Goal: Check status: Check status

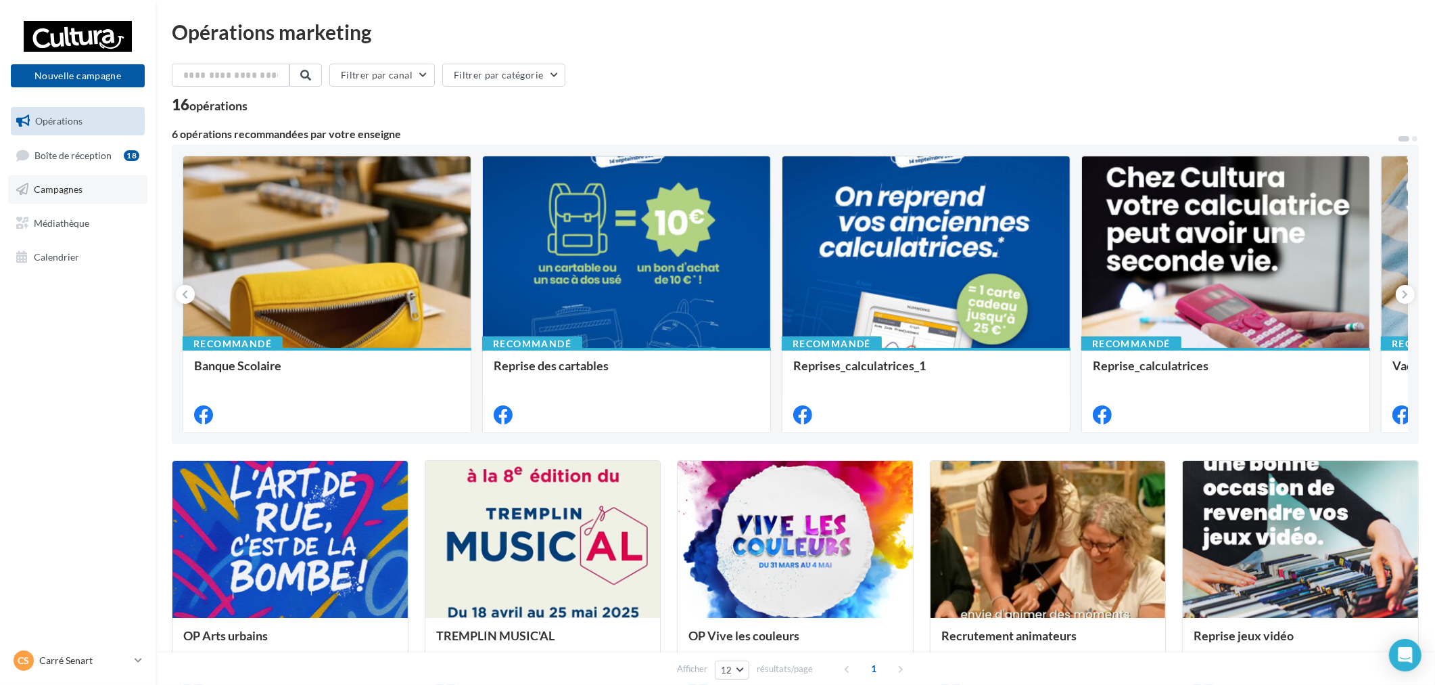
click at [93, 196] on link "Campagnes" at bounding box center [77, 189] width 139 height 28
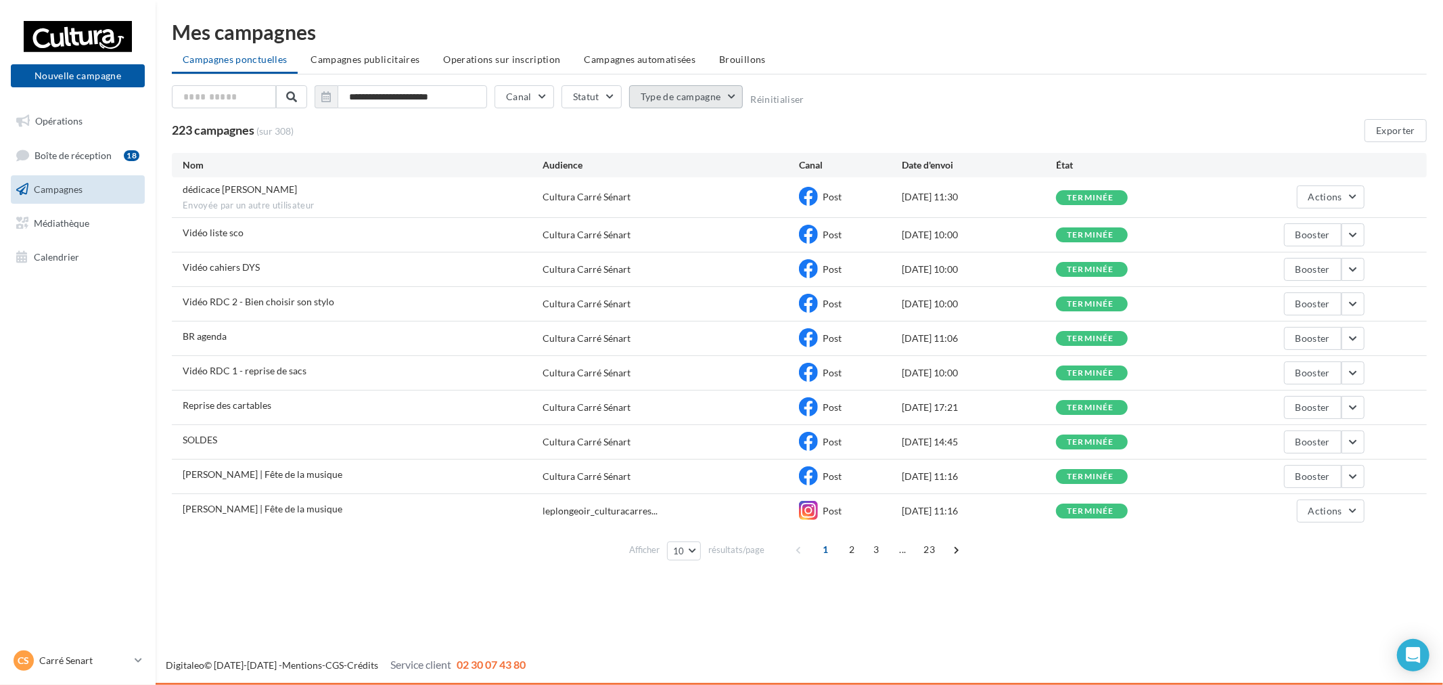
click at [671, 93] on button "Type de campagne" at bounding box center [686, 96] width 114 height 23
click at [681, 133] on div "Campagnes envoyées via mon accès" at bounding box center [734, 134] width 149 height 14
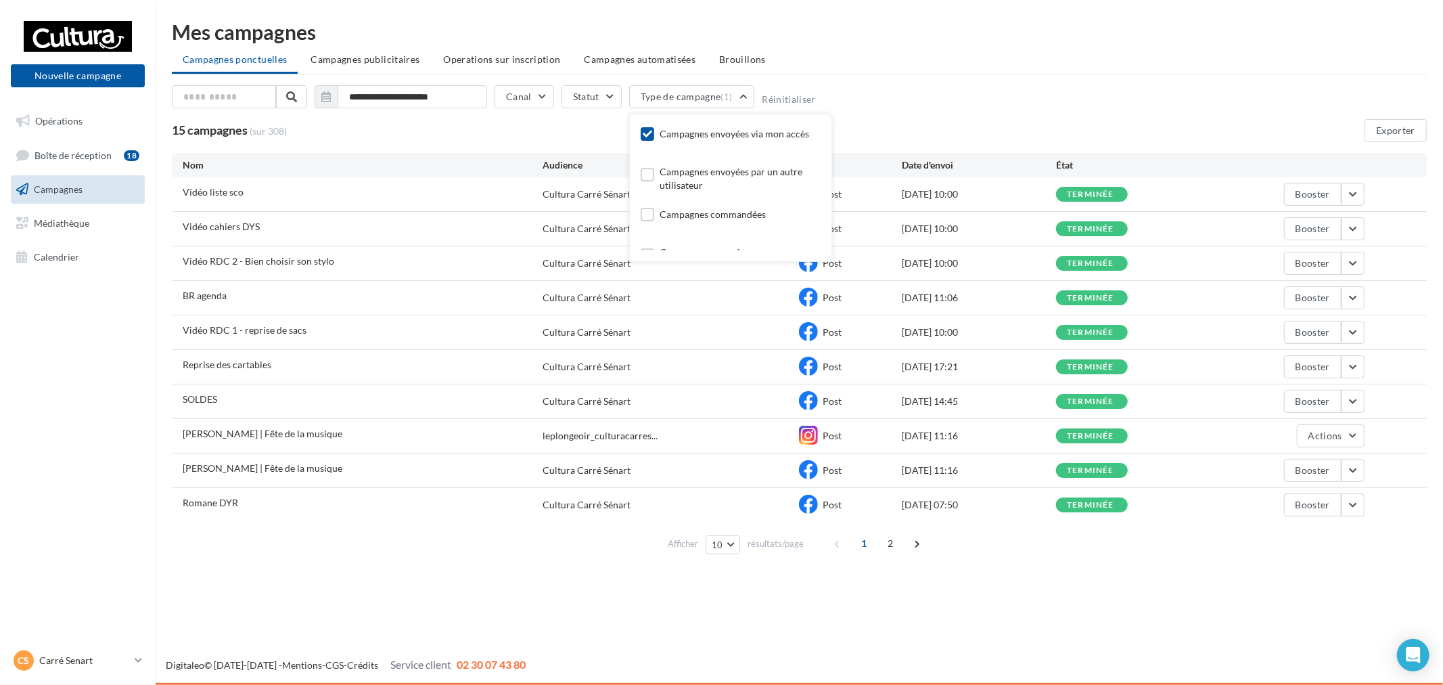
click at [411, 536] on div "Afficher 10 10 25 50 100 résultats/page 1 2" at bounding box center [799, 543] width 1255 height 32
click at [1351, 334] on button "button" at bounding box center [1352, 332] width 23 height 23
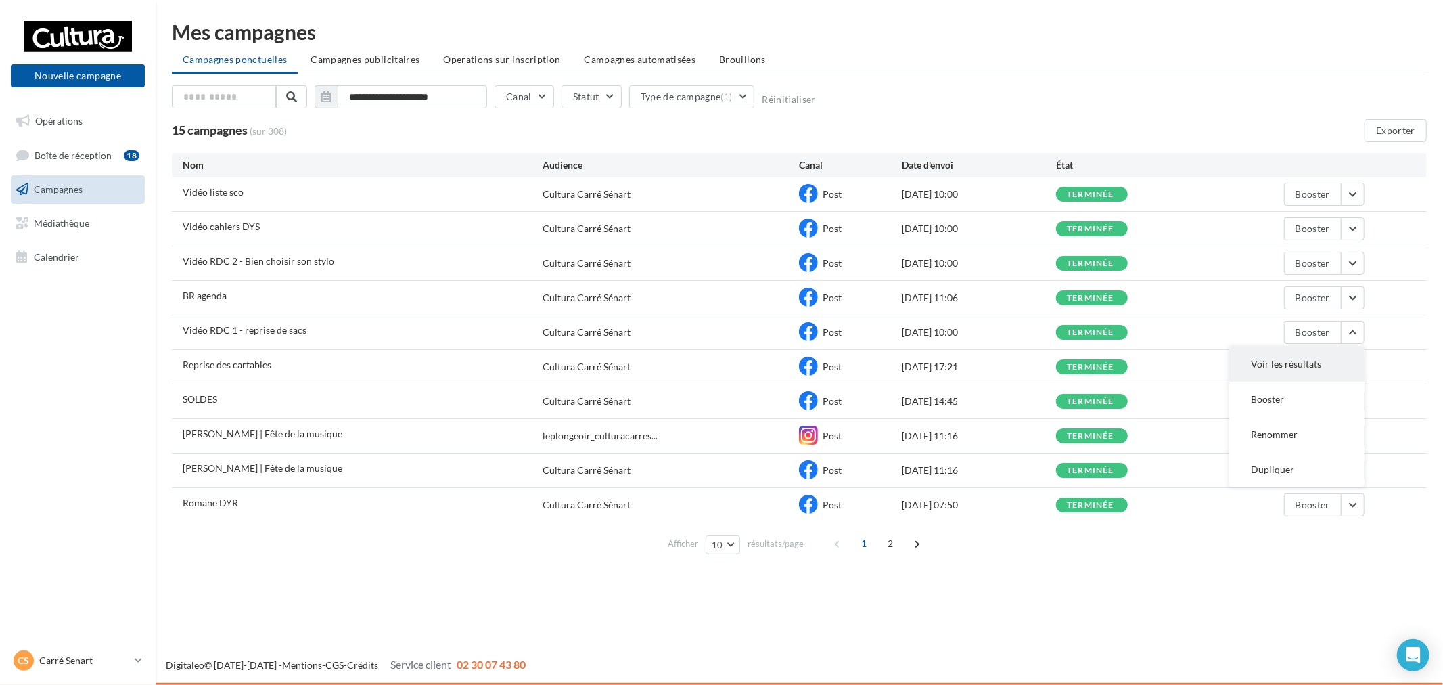
click at [1337, 349] on button "Voir les résultats" at bounding box center [1296, 363] width 135 height 35
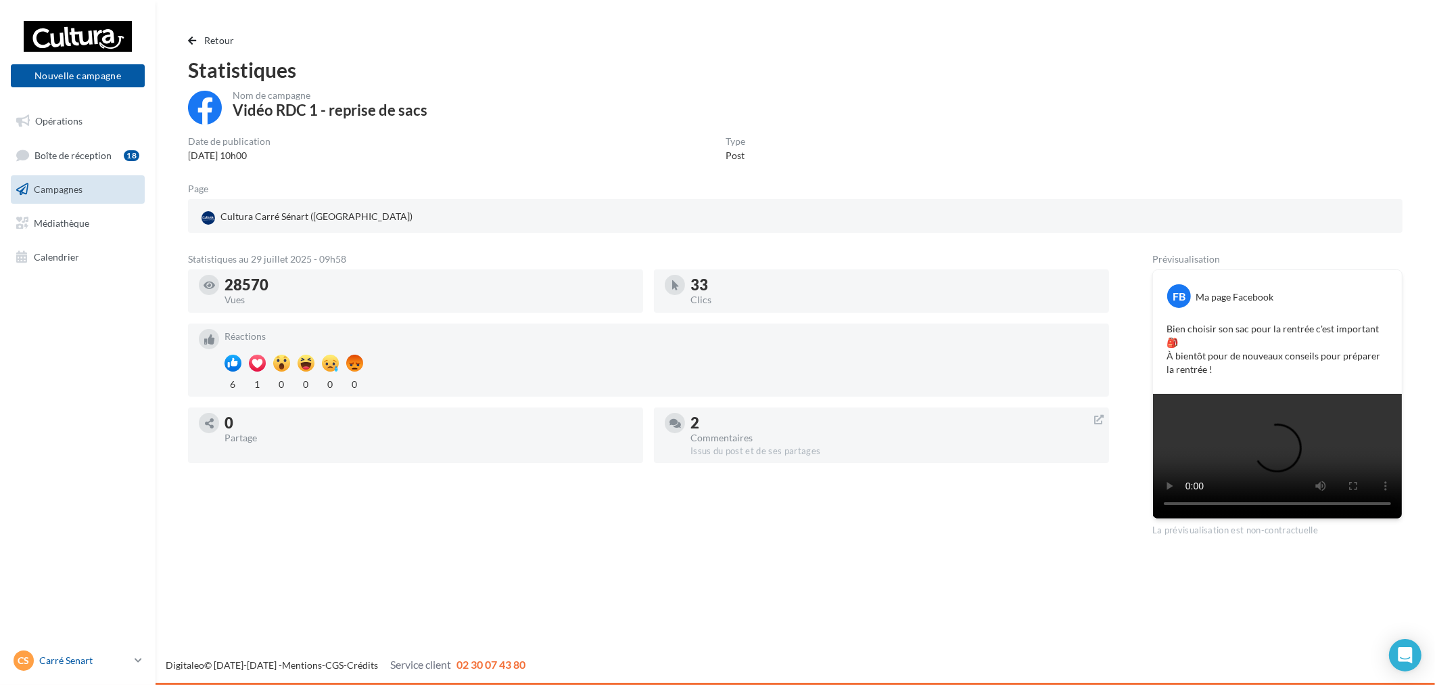
drag, startPoint x: 100, startPoint y: 683, endPoint x: 112, endPoint y: 672, distance: 16.3
click at [100, 683] on div "[PERSON_NAME] [PERSON_NAME] [EMAIL_ADDRESS][DOMAIN_NAME]" at bounding box center [78, 665] width 156 height 37
click at [112, 671] on link "[PERSON_NAME] [PERSON_NAME] [EMAIL_ADDRESS][DOMAIN_NAME]" at bounding box center [78, 660] width 134 height 26
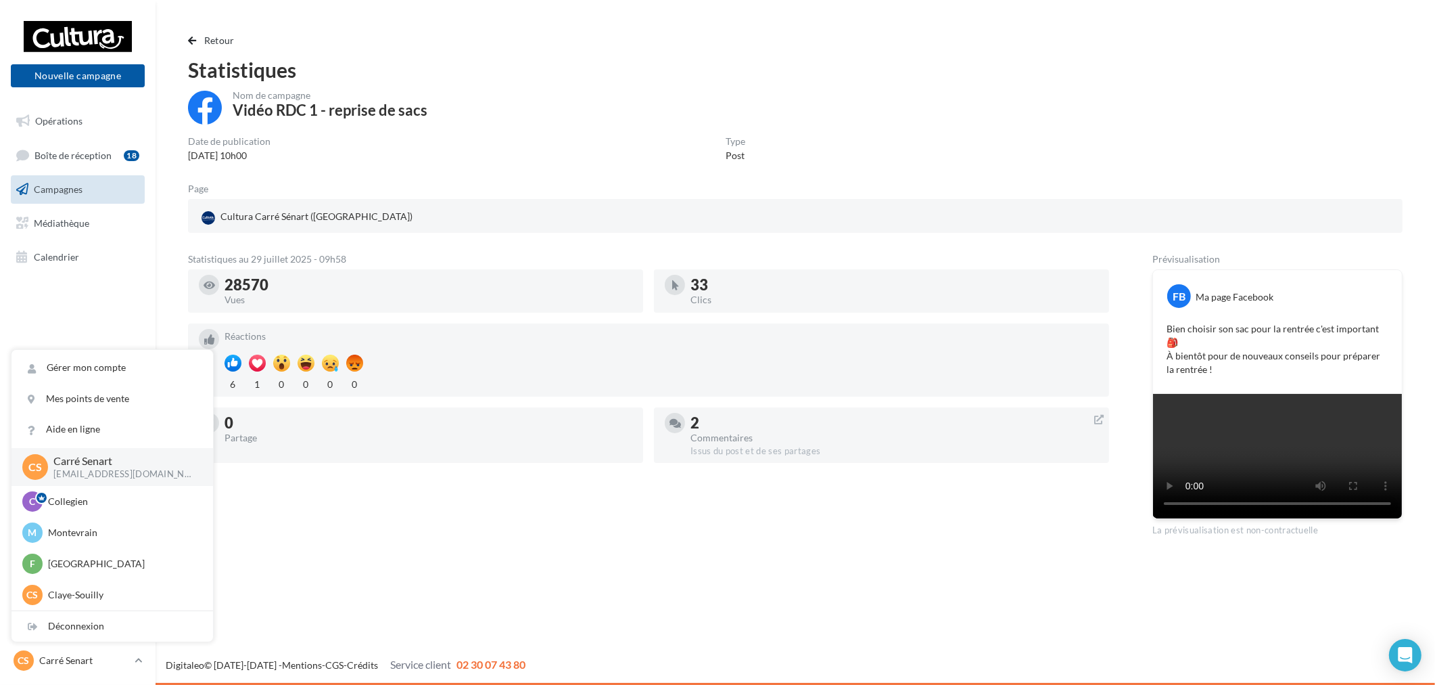
click at [220, 31] on div "Retour Statistiques Nom de campagne Vidéo RDC 1 - reprise de sacs Date de publi…" at bounding box center [796, 285] width 1280 height 526
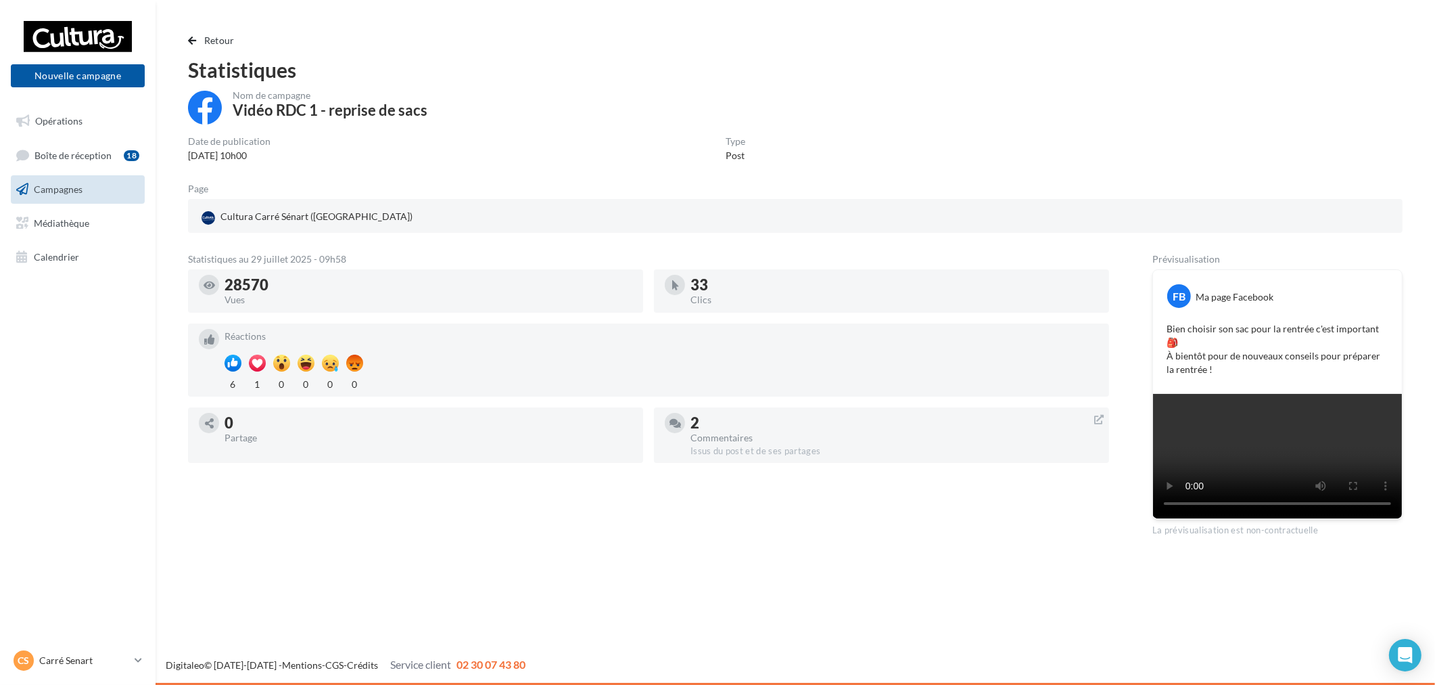
click at [221, 61] on div "Statistiques" at bounding box center [795, 70] width 1215 height 20
click at [200, 29] on div "Retour Statistiques Nom de campagne Vidéo RDC 1 - reprise de sacs Date de publi…" at bounding box center [796, 285] width 1280 height 526
click at [200, 34] on button "Retour" at bounding box center [214, 40] width 52 height 16
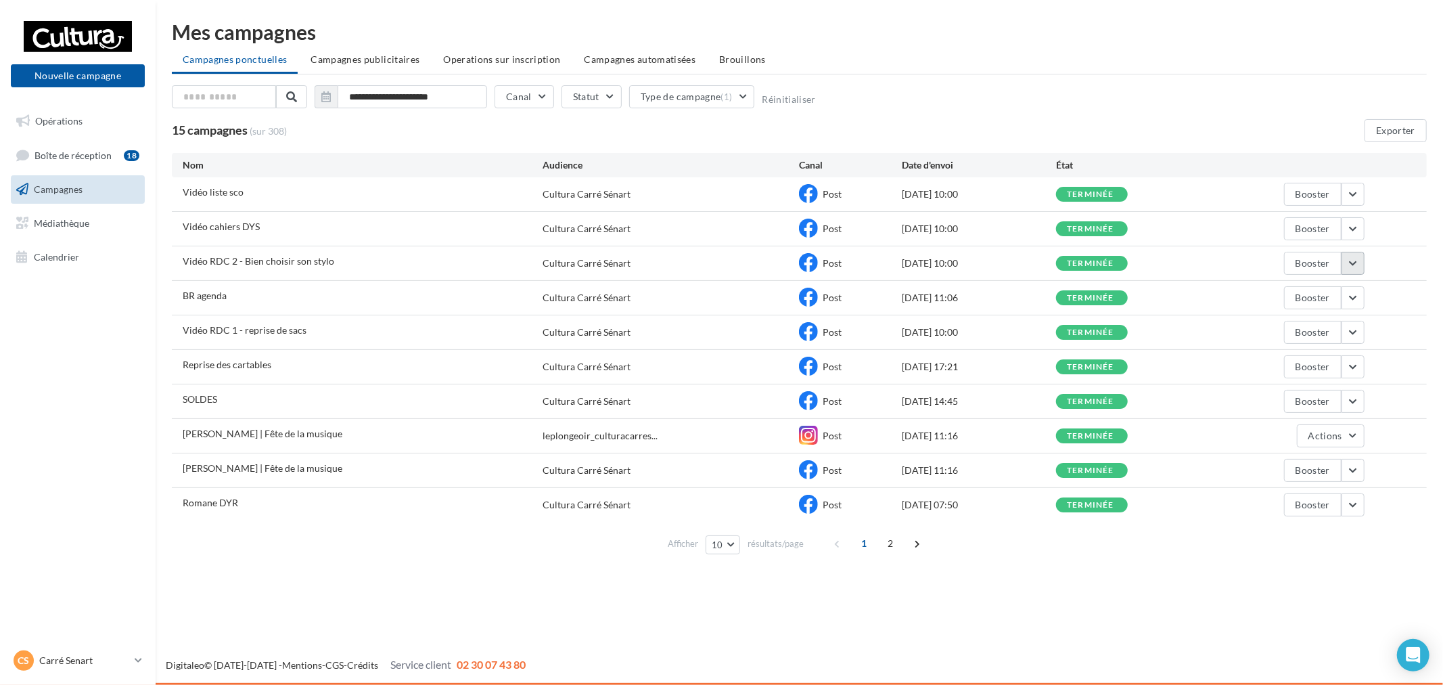
click at [1355, 266] on button "button" at bounding box center [1352, 263] width 23 height 23
click at [1305, 301] on button "Voir les résultats" at bounding box center [1296, 294] width 135 height 35
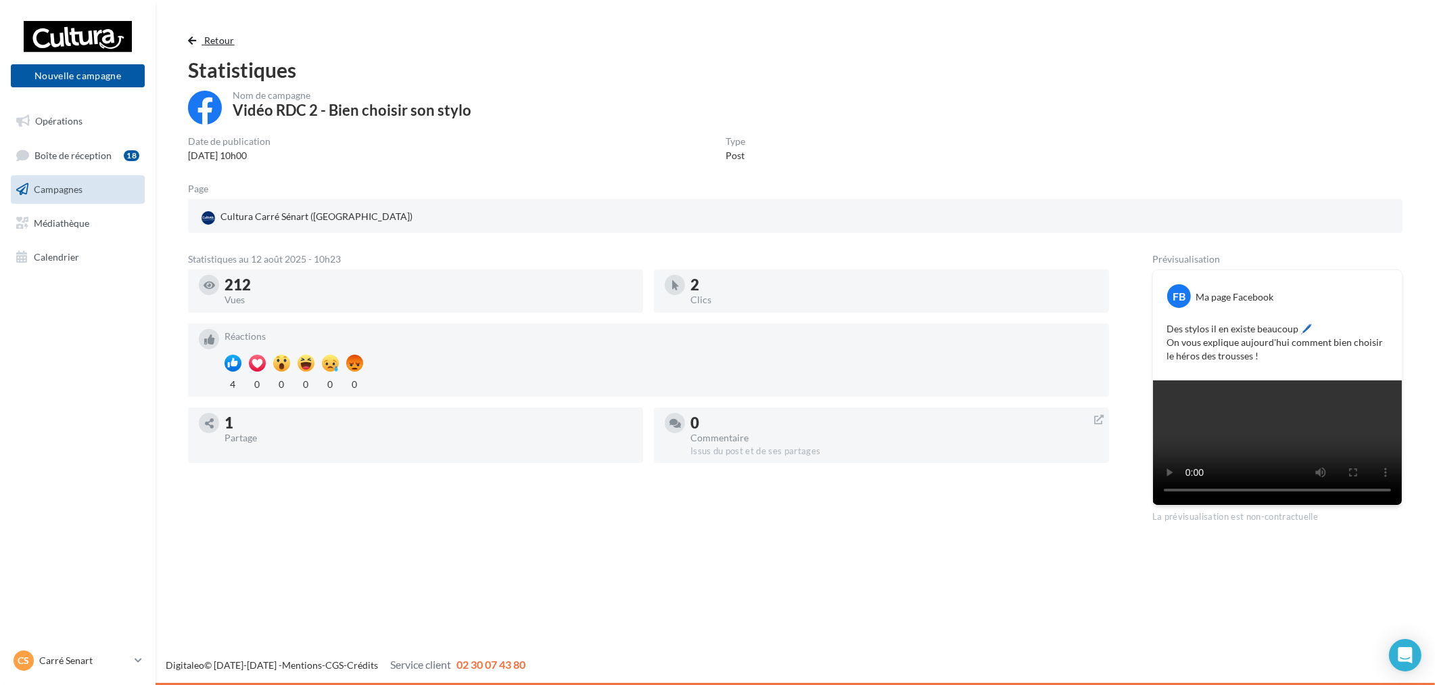
click at [230, 37] on span "Retour" at bounding box center [219, 39] width 30 height 11
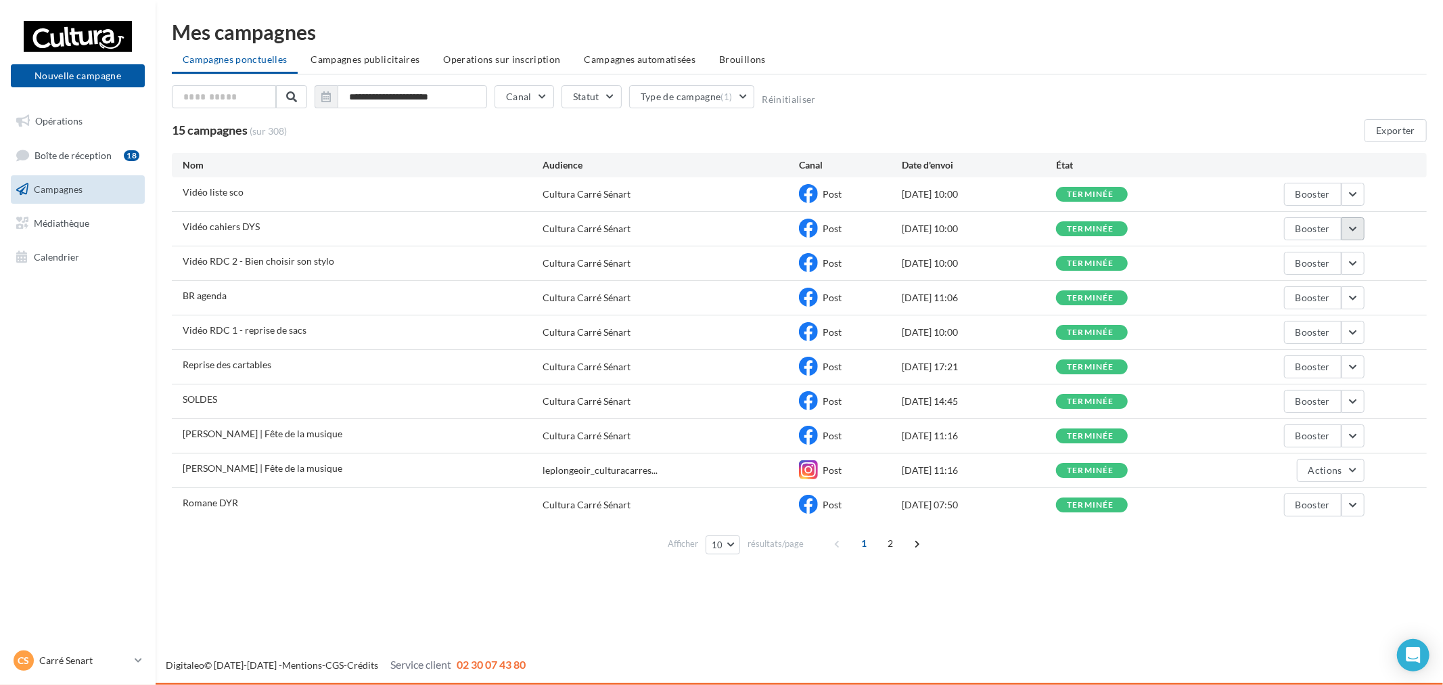
click at [1344, 226] on button "button" at bounding box center [1352, 228] width 23 height 23
click at [1262, 252] on button "Voir les résultats" at bounding box center [1296, 260] width 135 height 35
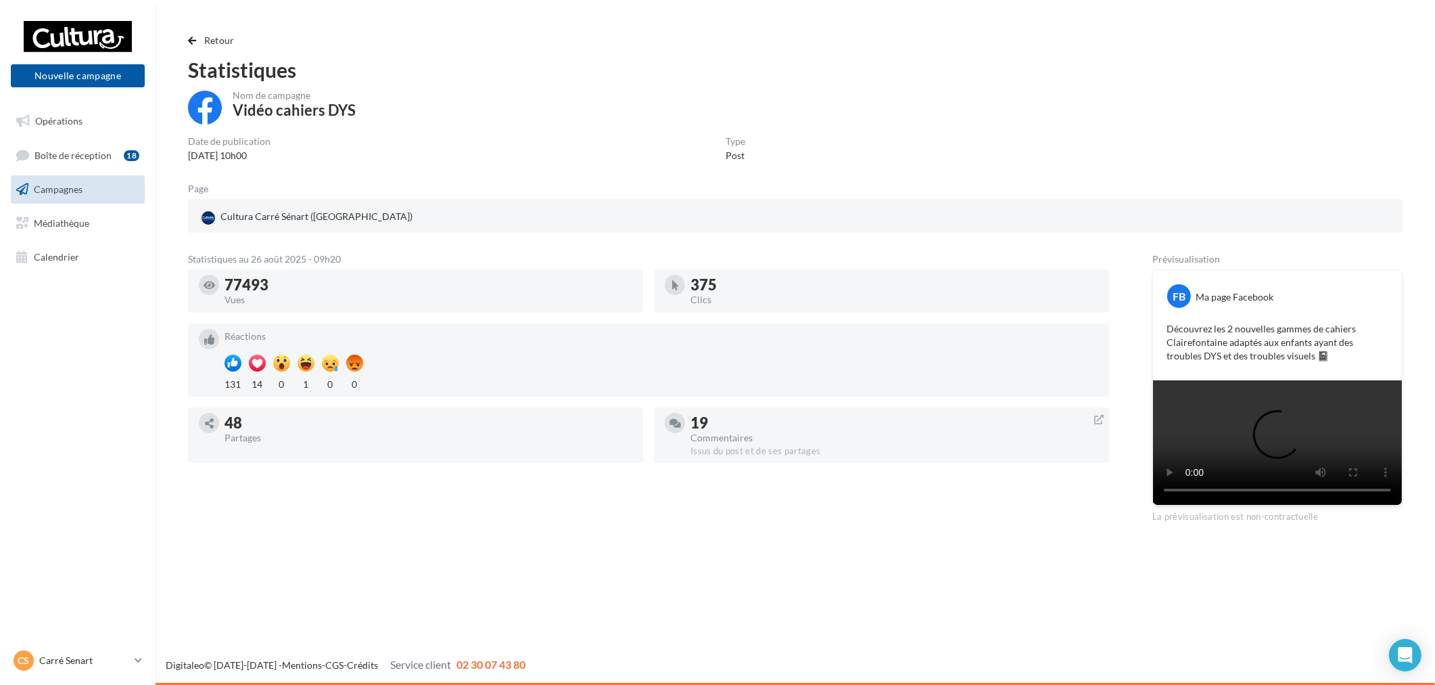
scroll to position [147, 0]
drag, startPoint x: 242, startPoint y: 274, endPoint x: 212, endPoint y: 274, distance: 29.8
click at [212, 413] on div "48 Partages" at bounding box center [416, 429] width 434 height 32
click at [267, 415] on div "48" at bounding box center [429, 422] width 408 height 15
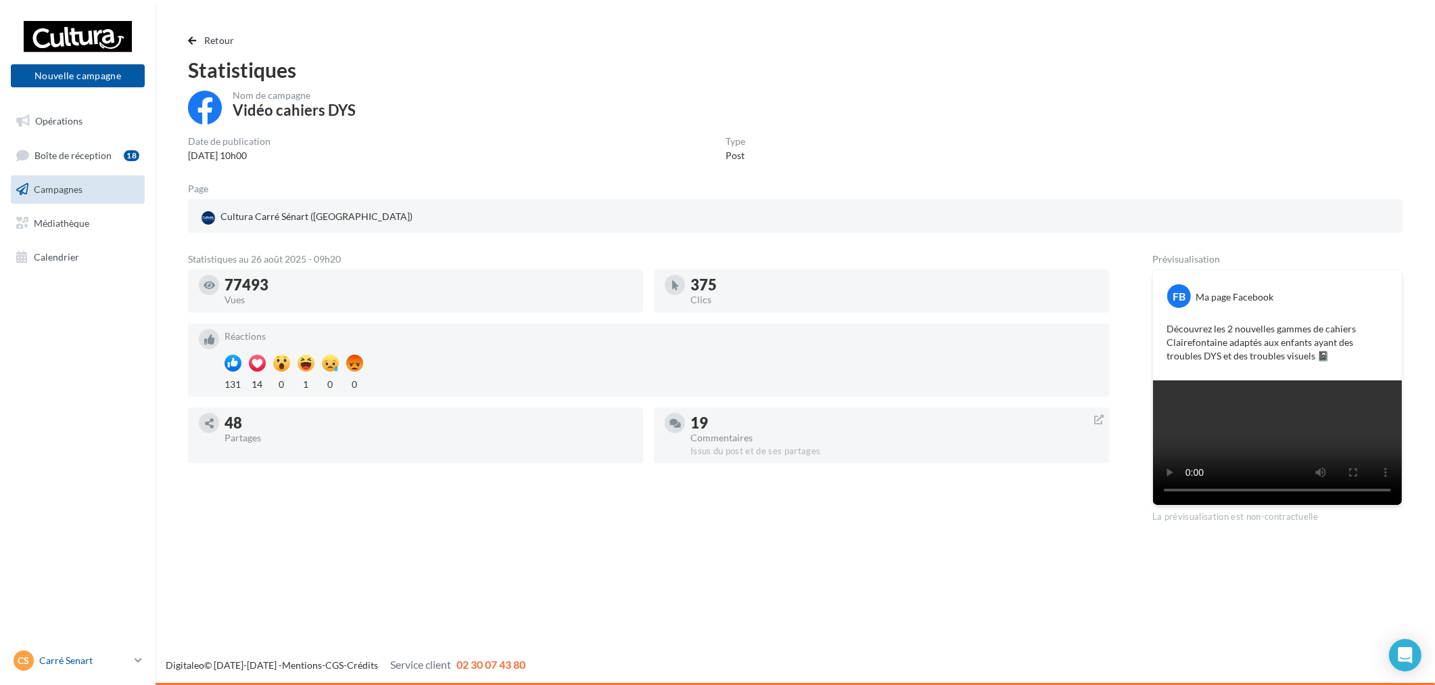
click at [97, 670] on link "[PERSON_NAME] [PERSON_NAME] [EMAIL_ADDRESS][DOMAIN_NAME]" at bounding box center [78, 660] width 134 height 26
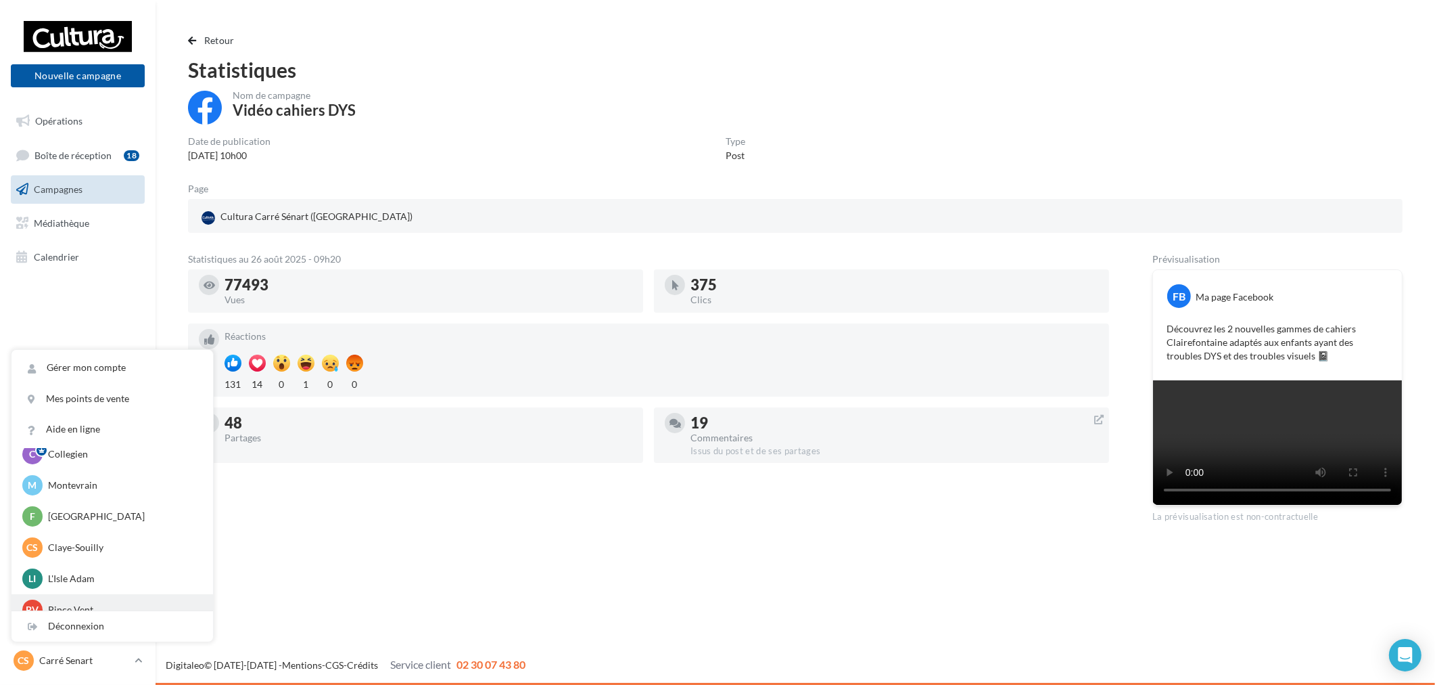
scroll to position [93, 0]
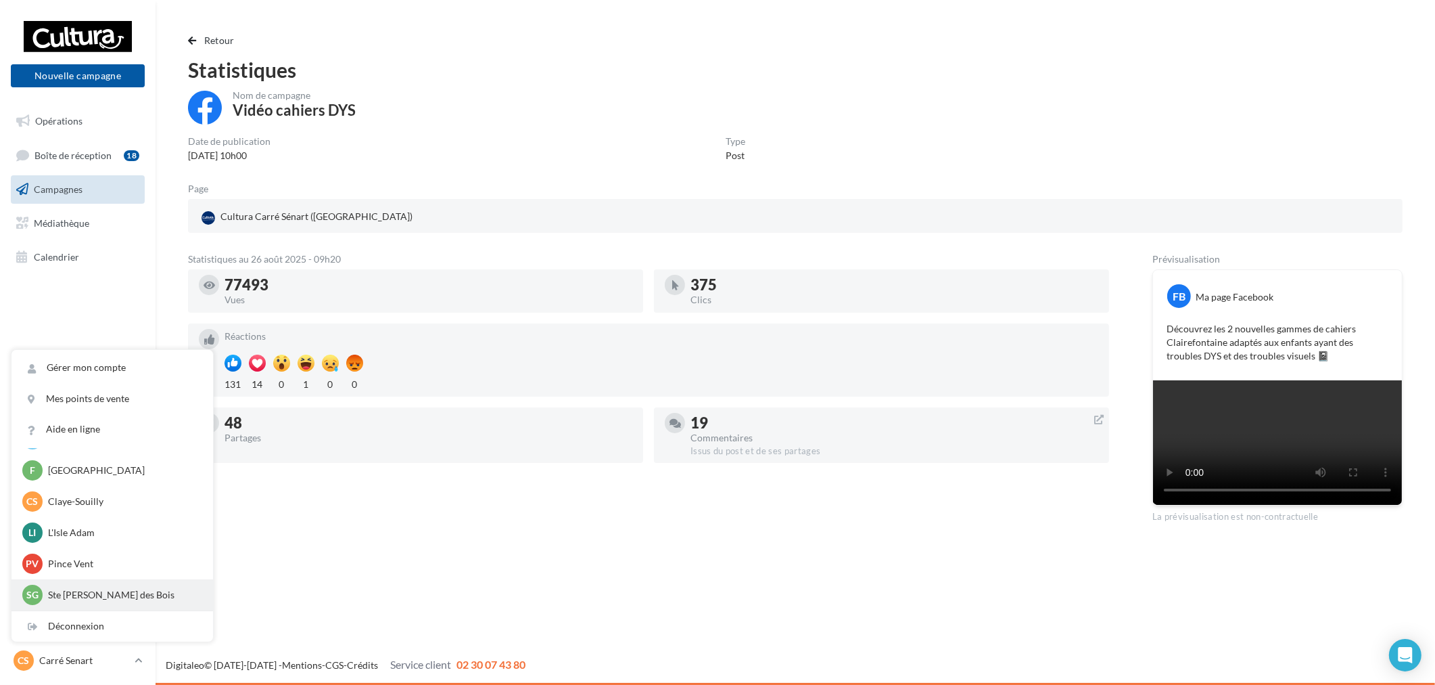
click at [130, 586] on div "SG Ste [PERSON_NAME] des Bois [EMAIL_ADDRESS][DOMAIN_NAME]" at bounding box center [112, 594] width 180 height 20
